Goal: Book appointment/travel/reservation

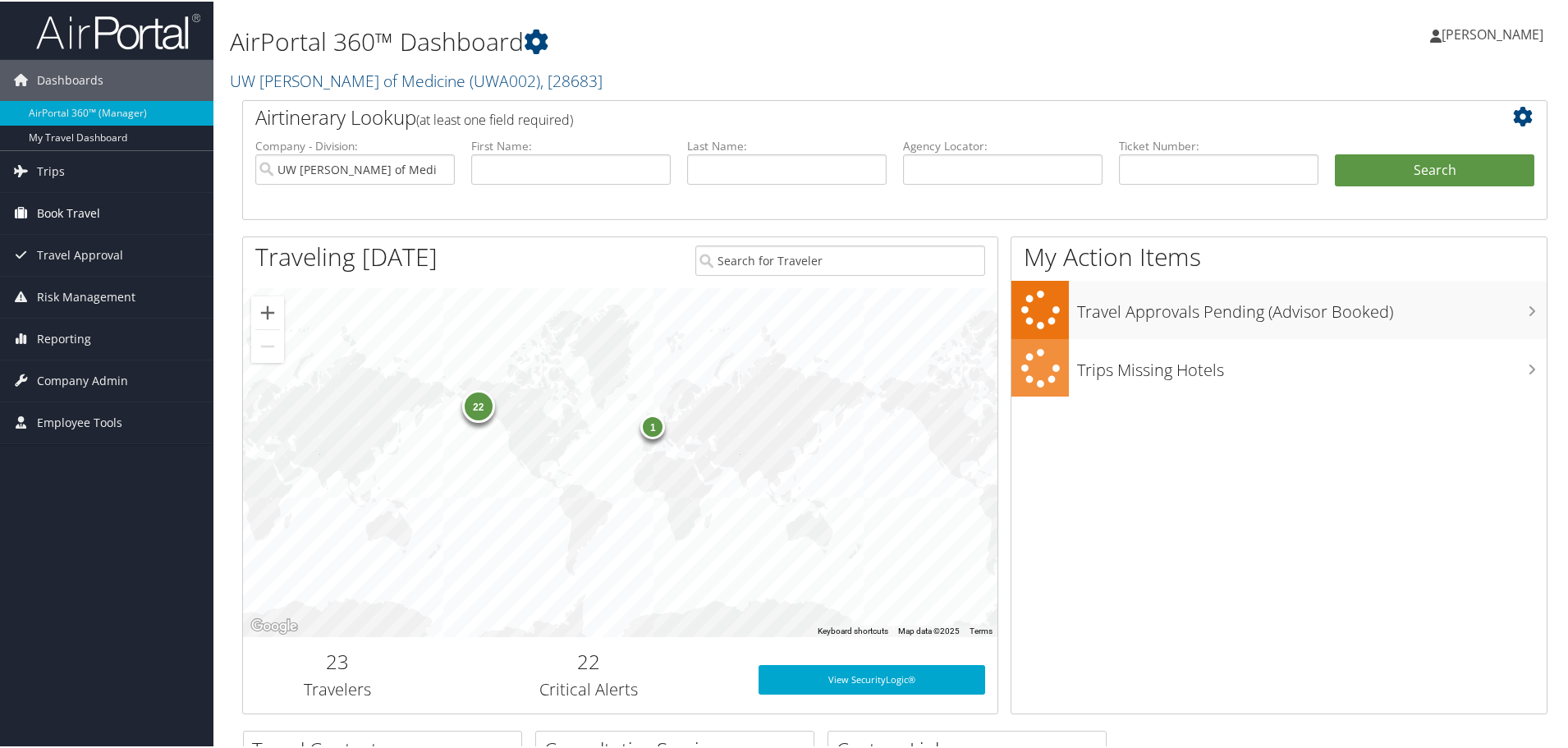
click at [47, 212] on span "Book Travel" at bounding box center [68, 211] width 63 height 41
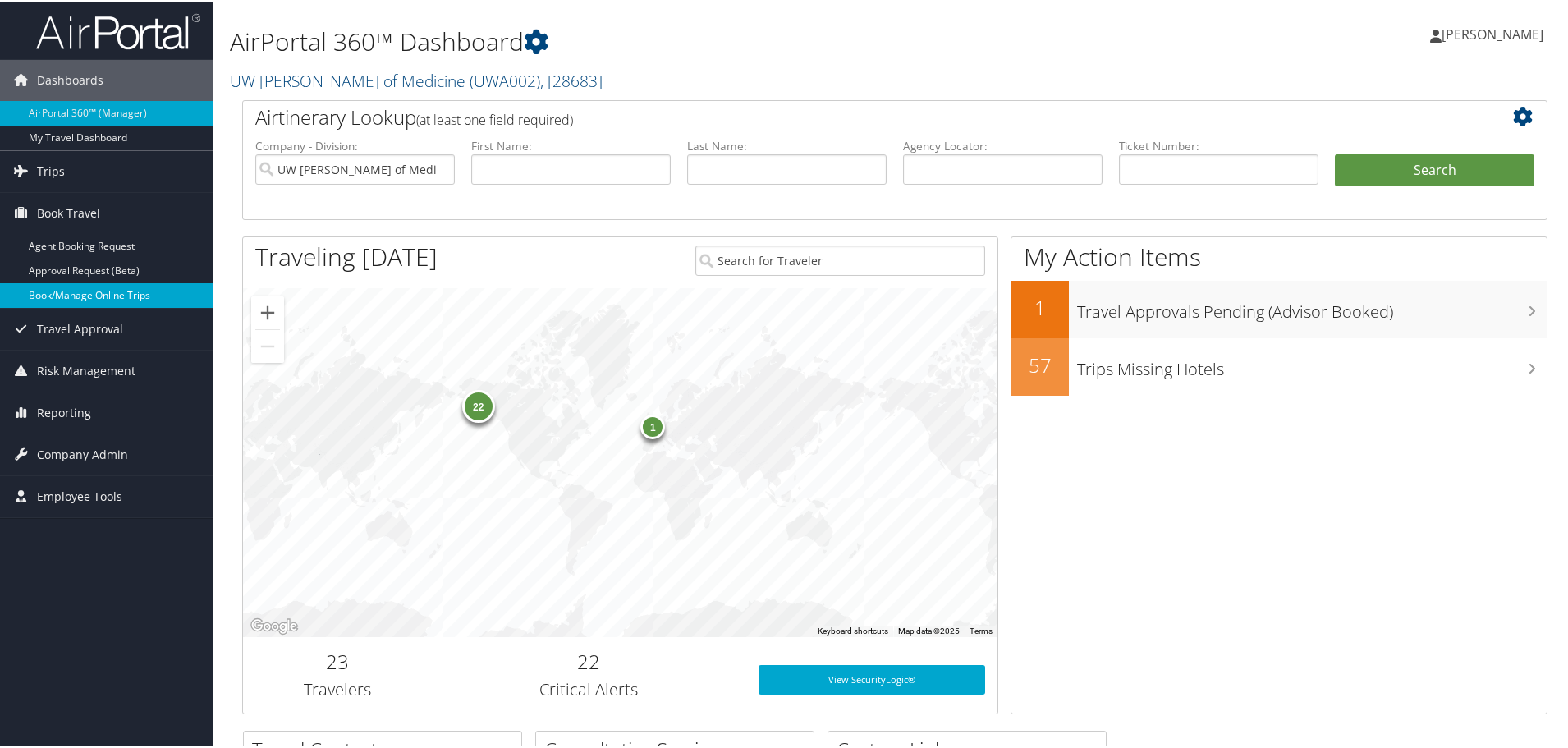
click at [71, 300] on link "Book/Manage Online Trips" at bounding box center [106, 294] width 214 height 24
